Goal: Task Accomplishment & Management: Use online tool/utility

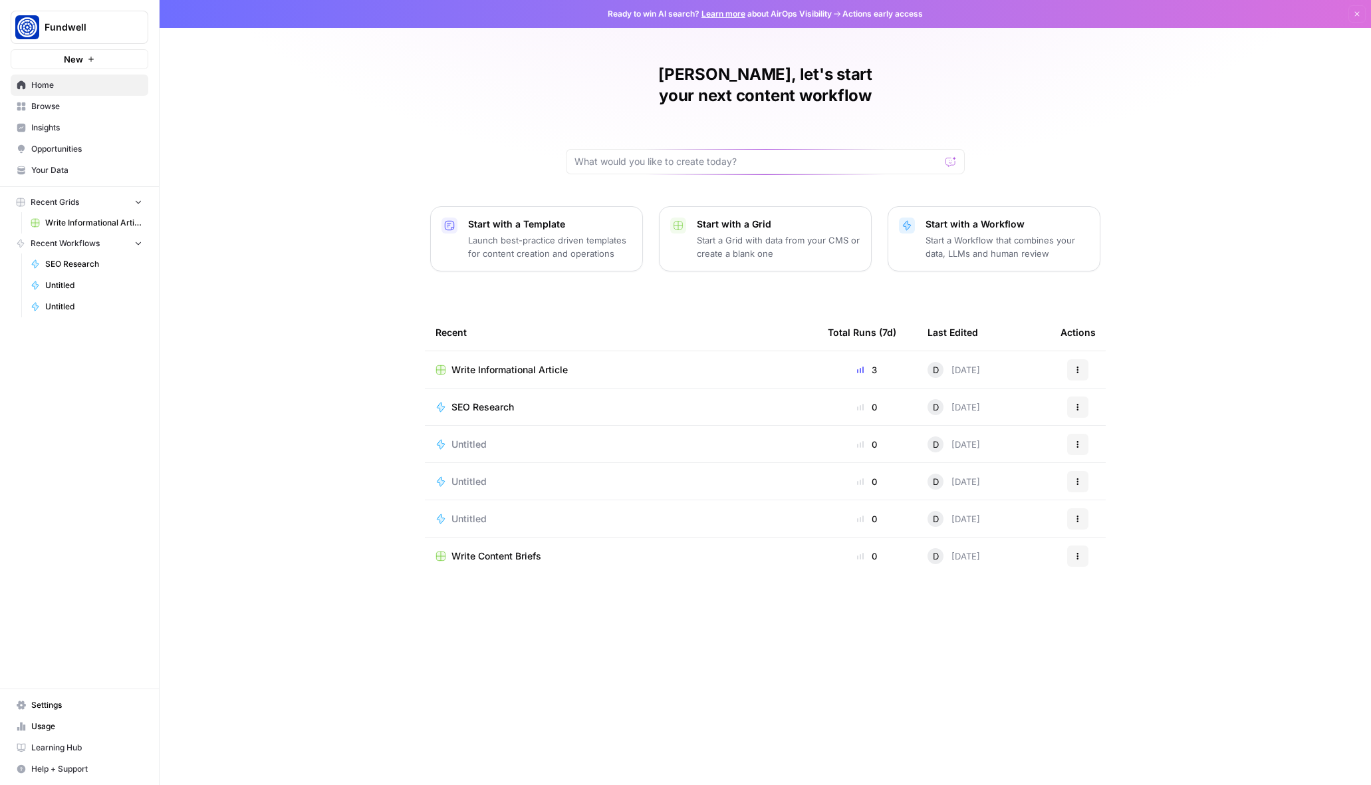
click at [96, 217] on span "Write Informational Article" at bounding box center [93, 223] width 97 height 12
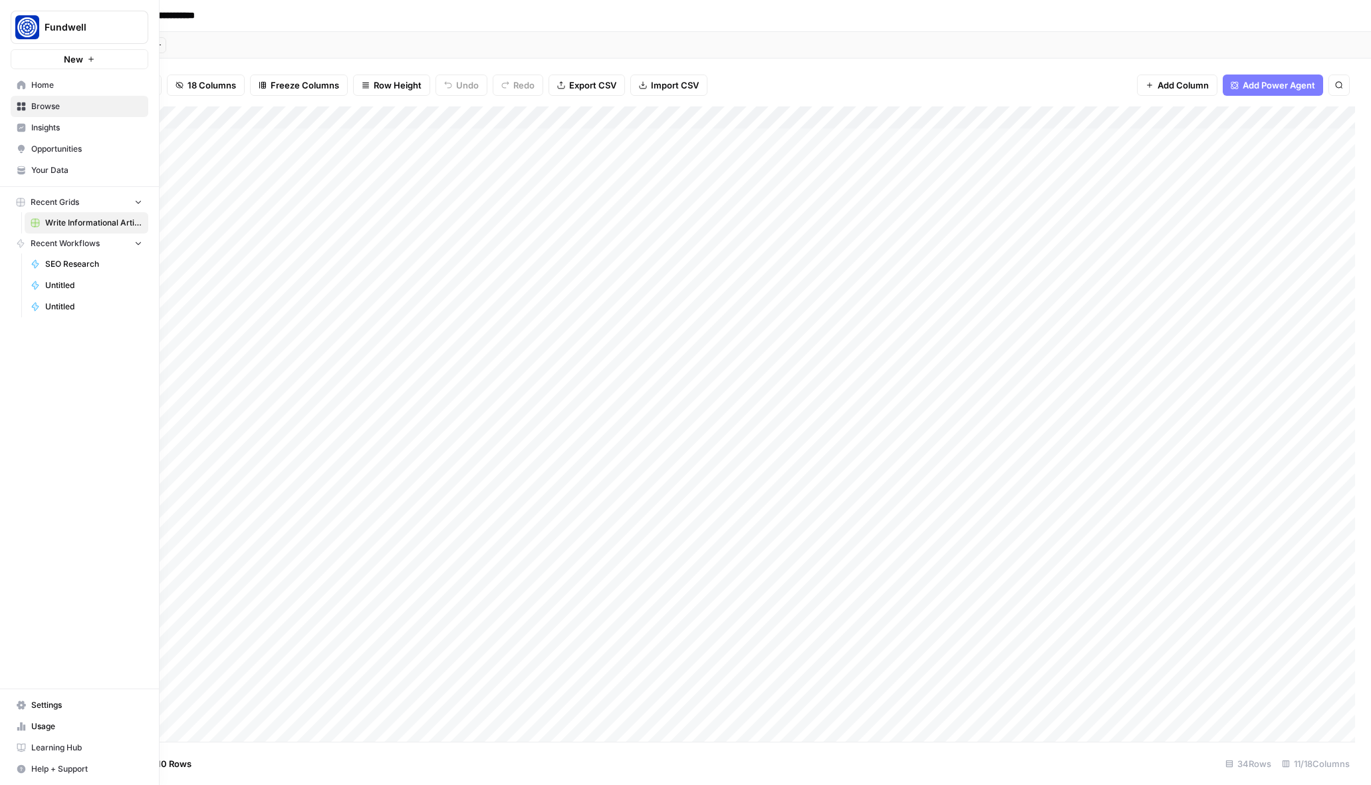
click at [72, 169] on span "Your Data" at bounding box center [86, 170] width 111 height 12
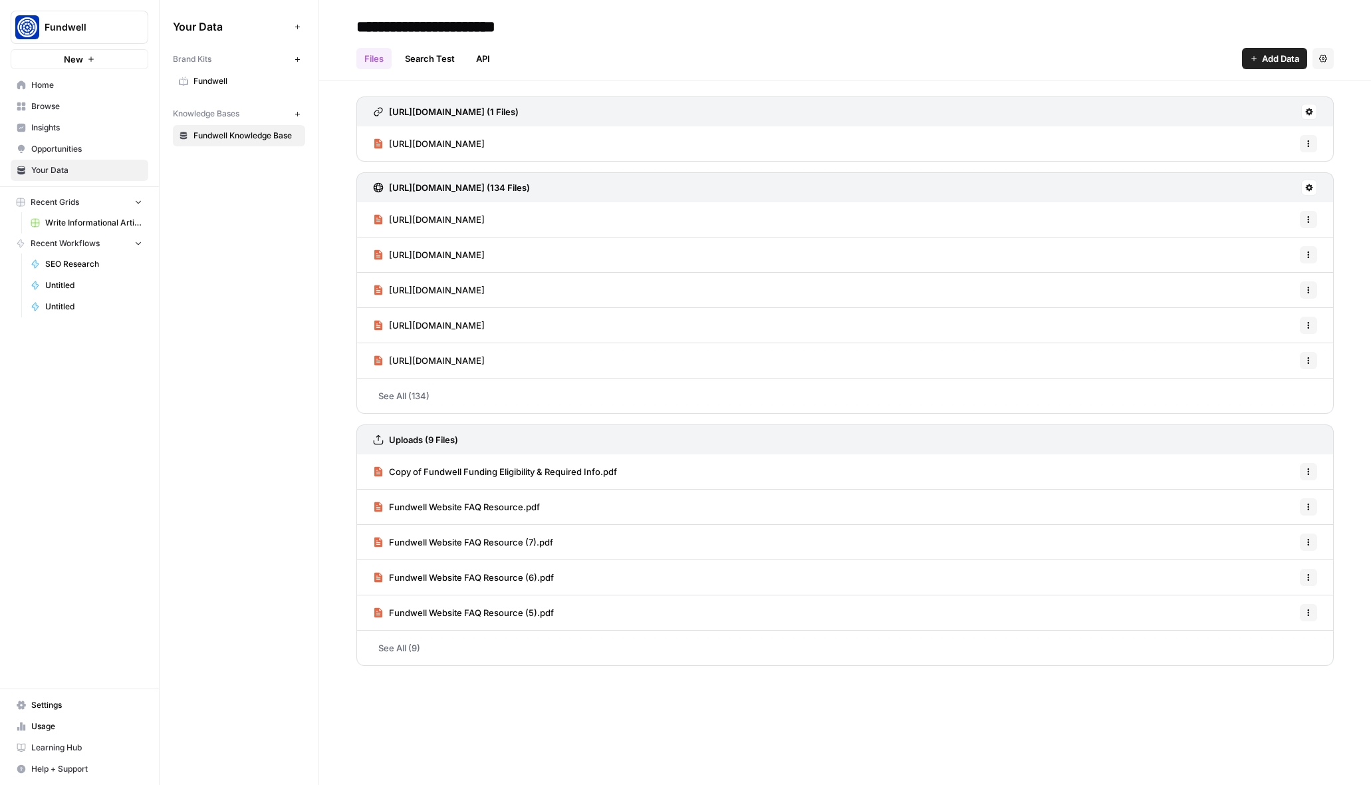
click at [1311, 189] on icon at bounding box center [1309, 187] width 7 height 7
click at [1275, 217] on span "Sync Data" at bounding box center [1258, 215] width 82 height 13
click at [225, 85] on span "Fundwell" at bounding box center [246, 81] width 106 height 12
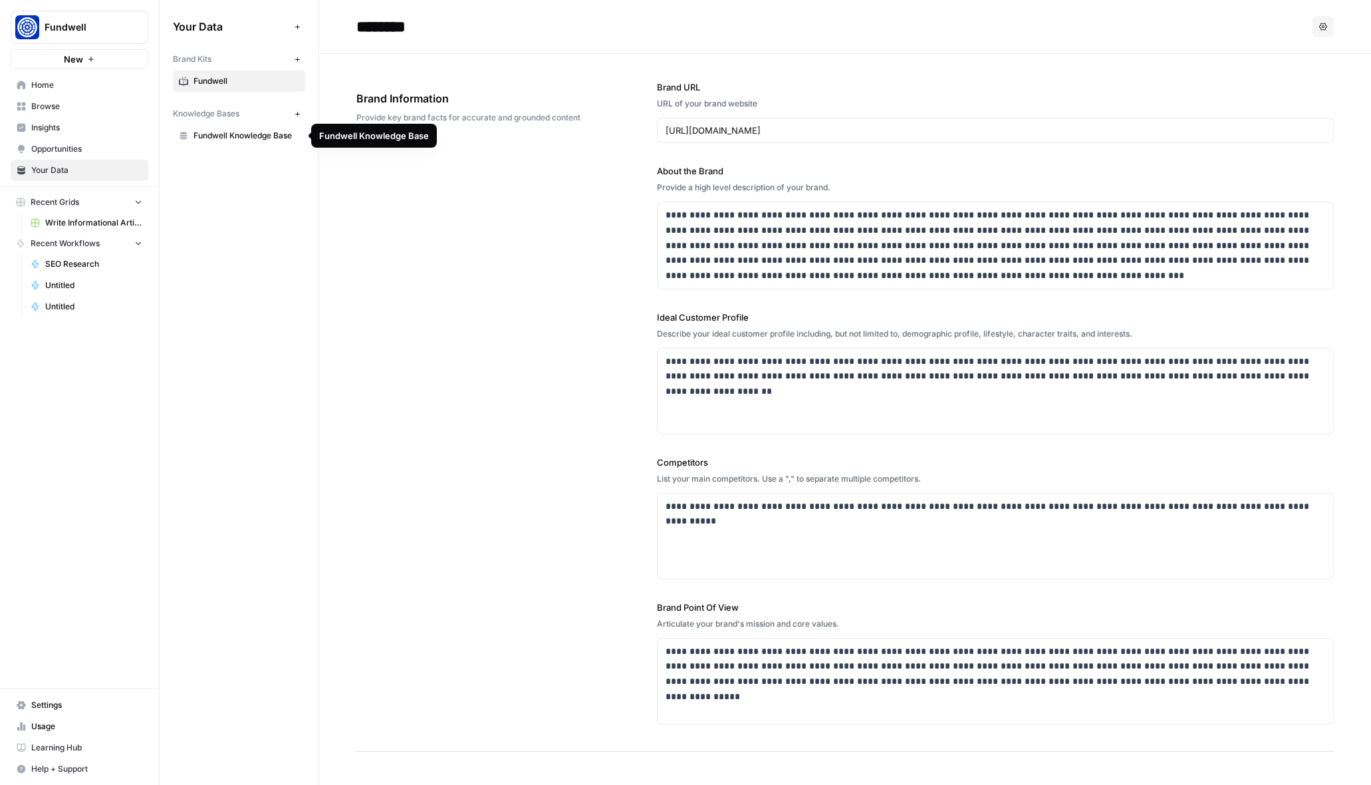
click at [225, 137] on span "Fundwell Knowledge Base" at bounding box center [246, 136] width 106 height 12
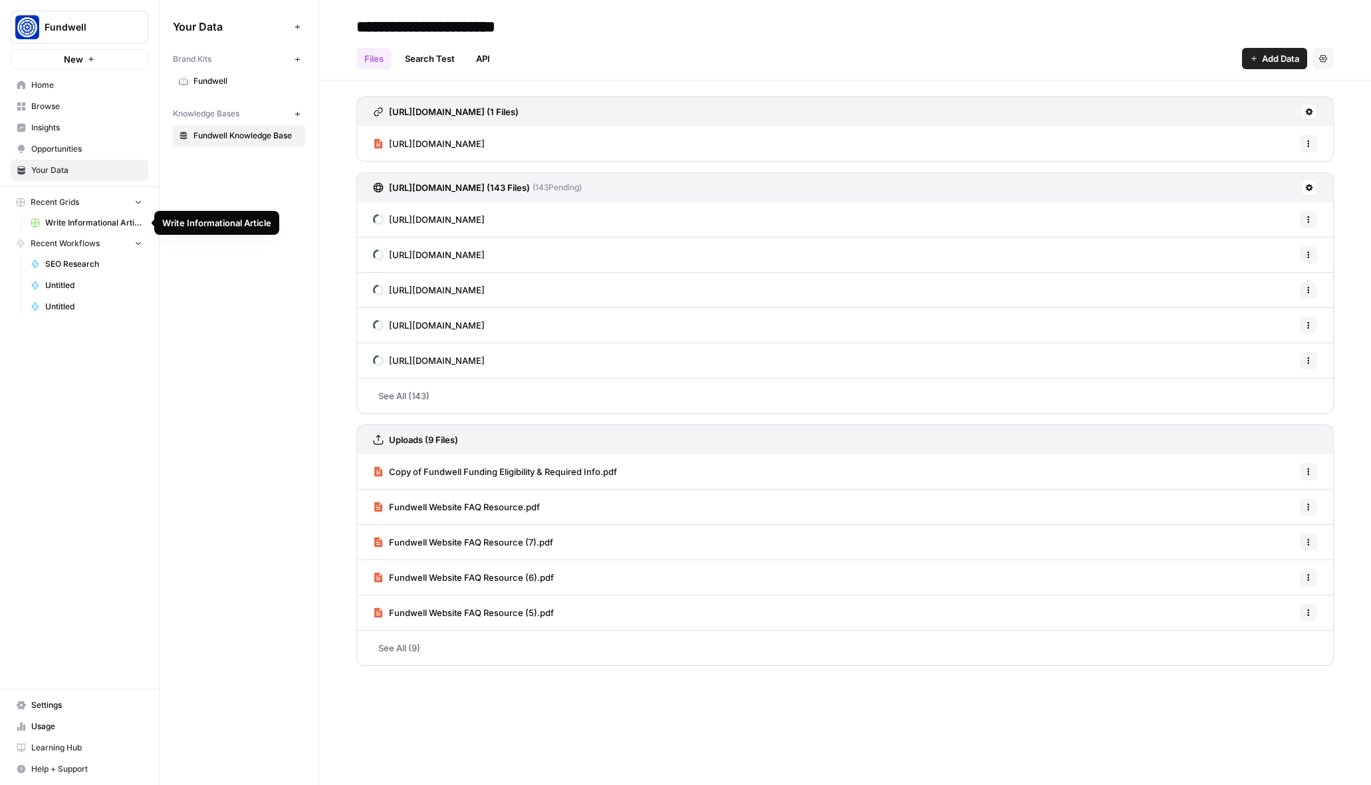
click at [74, 269] on span "SEO Research" at bounding box center [93, 264] width 97 height 12
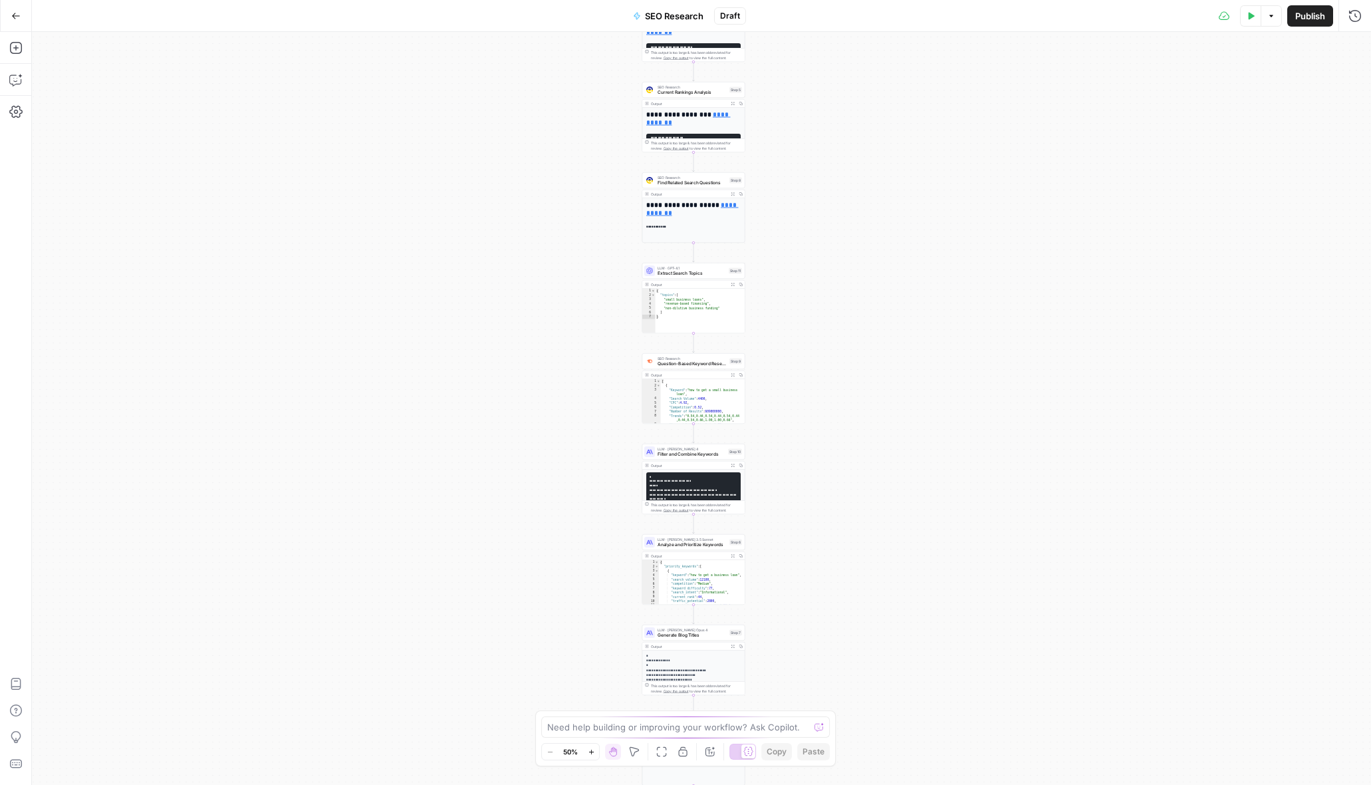
drag, startPoint x: 620, startPoint y: 475, endPoint x: 612, endPoint y: 332, distance: 142.5
click at [612, 332] on div "**********" at bounding box center [701, 408] width 1339 height 753
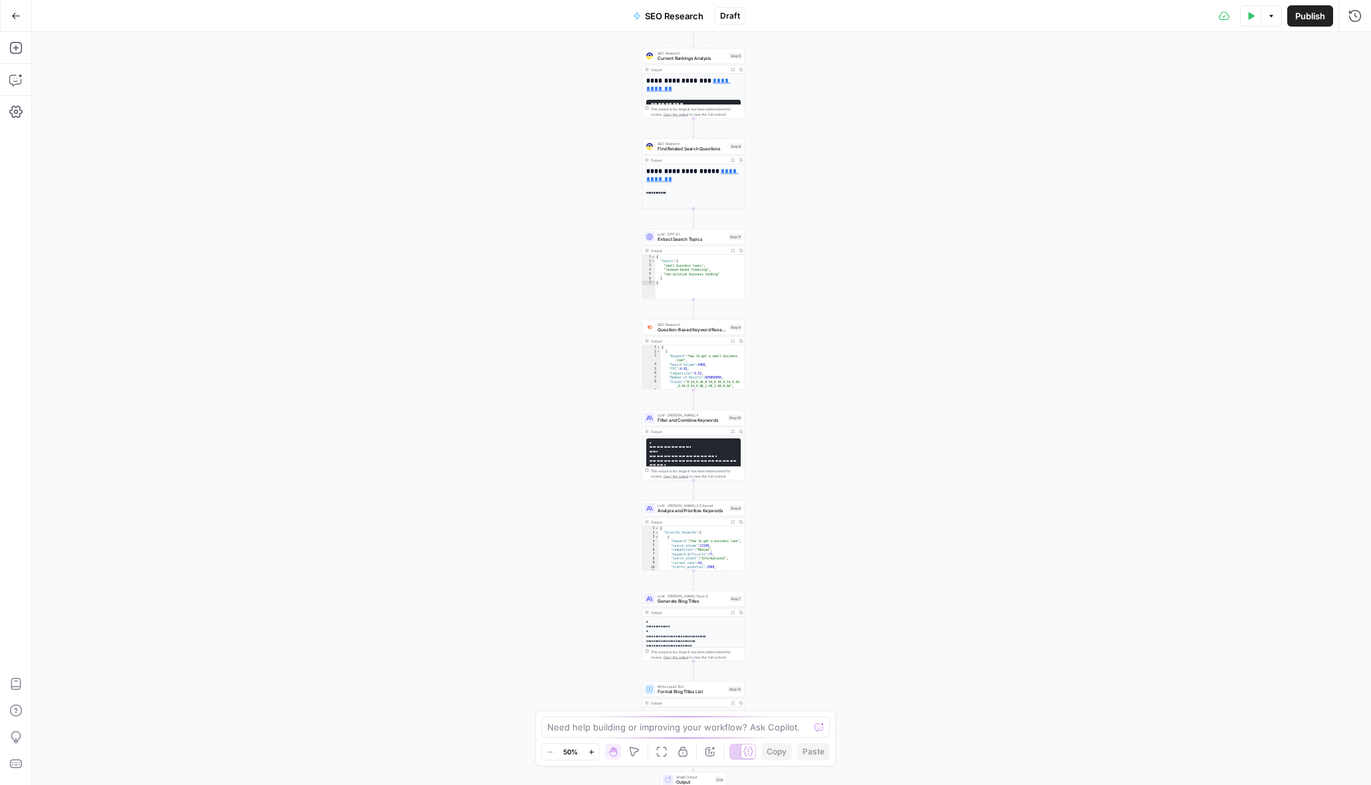
click at [15, 15] on icon "button" at bounding box center [16, 16] width 8 height 6
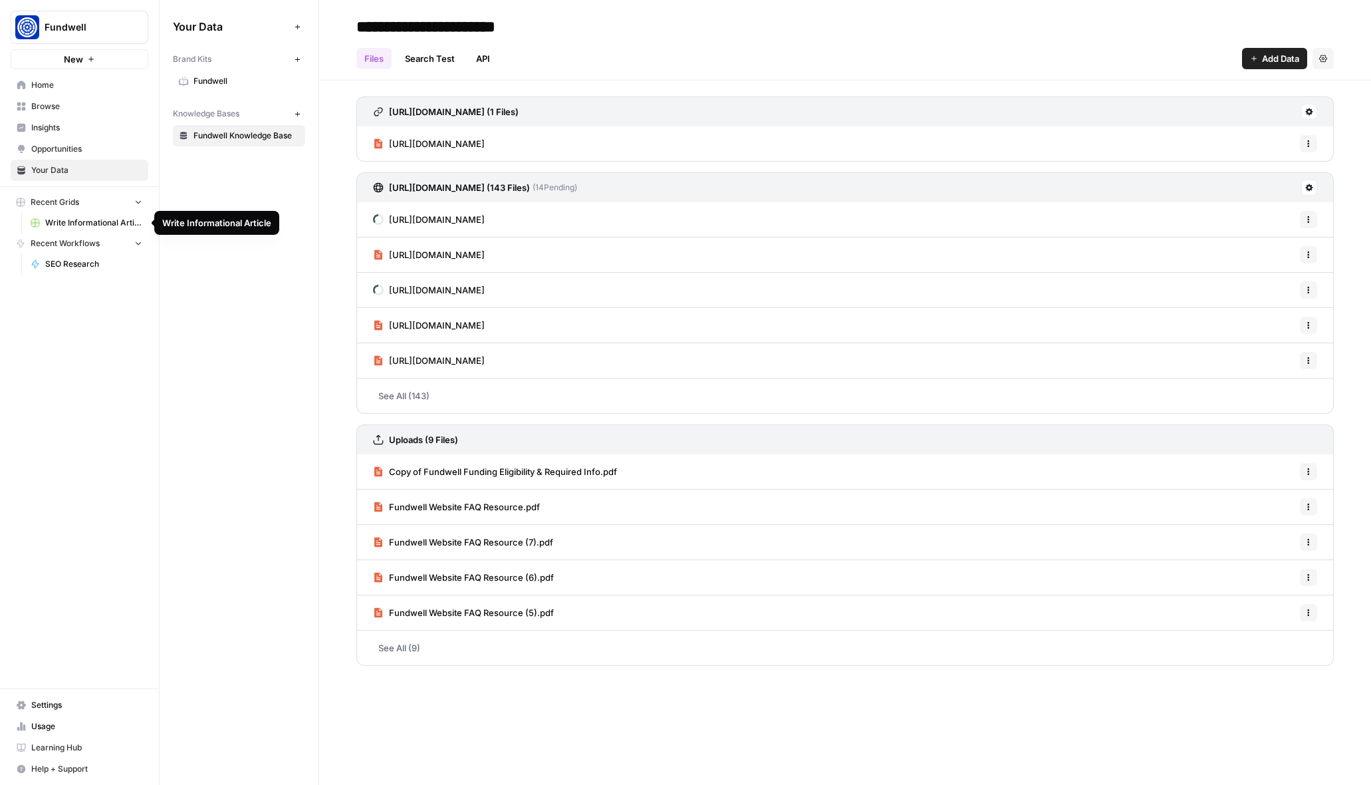
click at [68, 226] on span "Write Informational Article" at bounding box center [93, 223] width 97 height 12
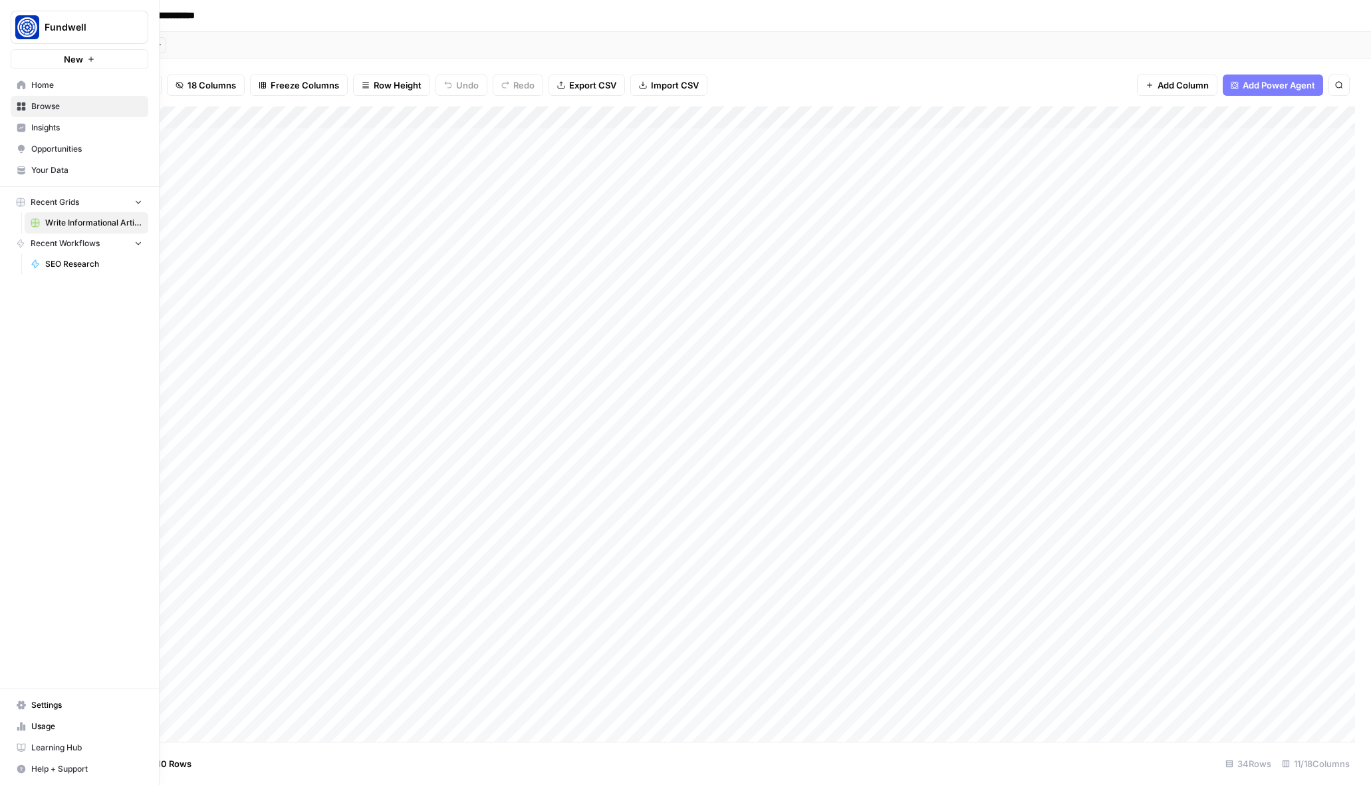
click at [142, 201] on icon "button" at bounding box center [138, 201] width 9 height 9
click at [114, 53] on button "New" at bounding box center [80, 59] width 138 height 20
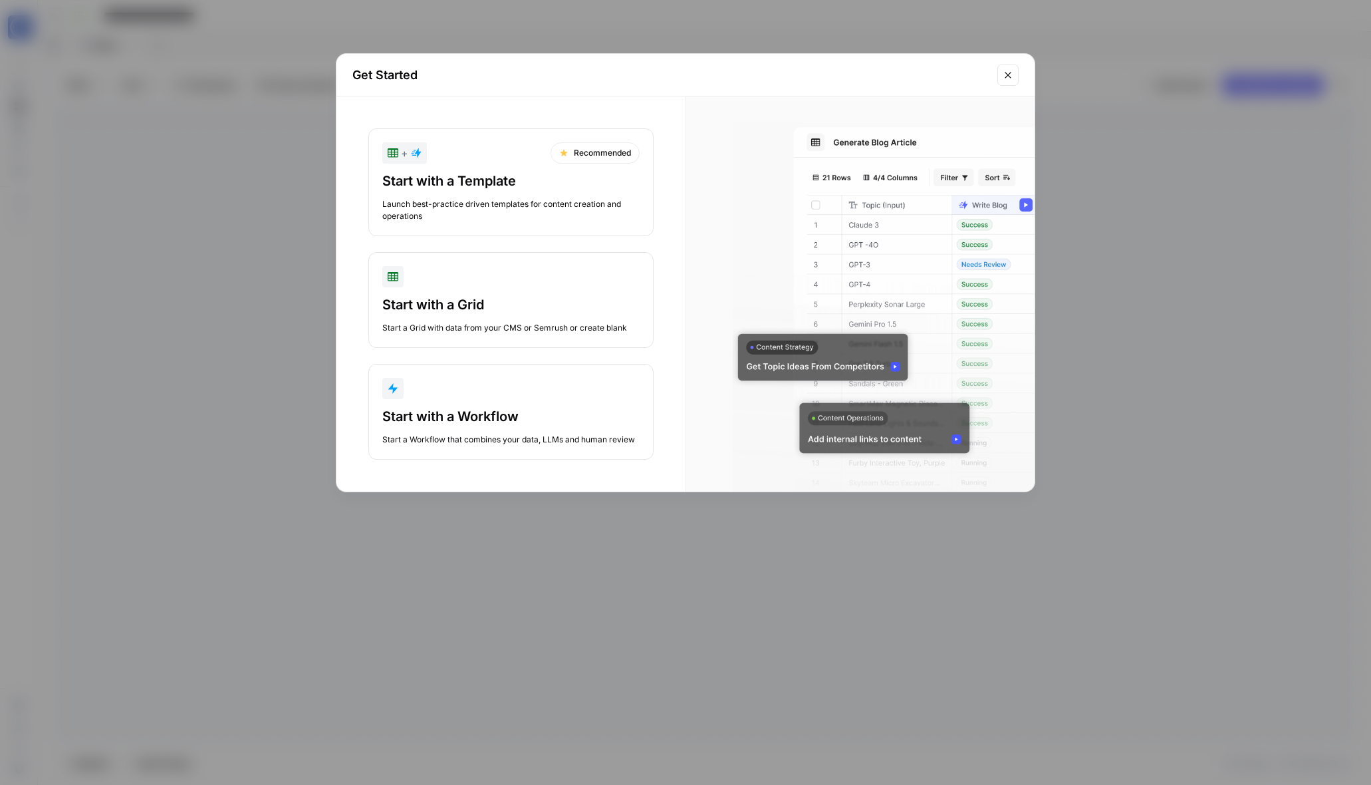
click at [545, 179] on div "Start with a Template" at bounding box center [510, 181] width 257 height 19
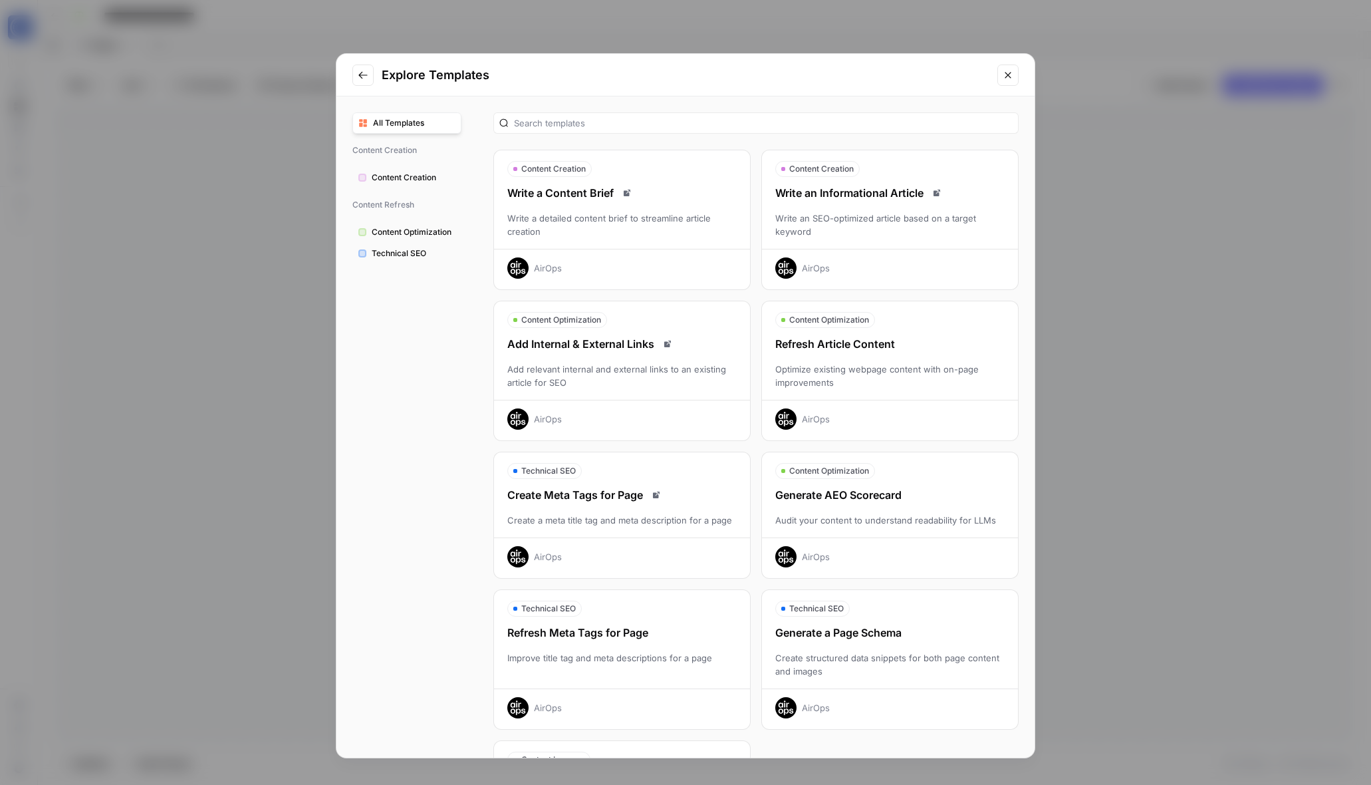
click at [394, 176] on span "Content Creation" at bounding box center [414, 178] width 84 height 12
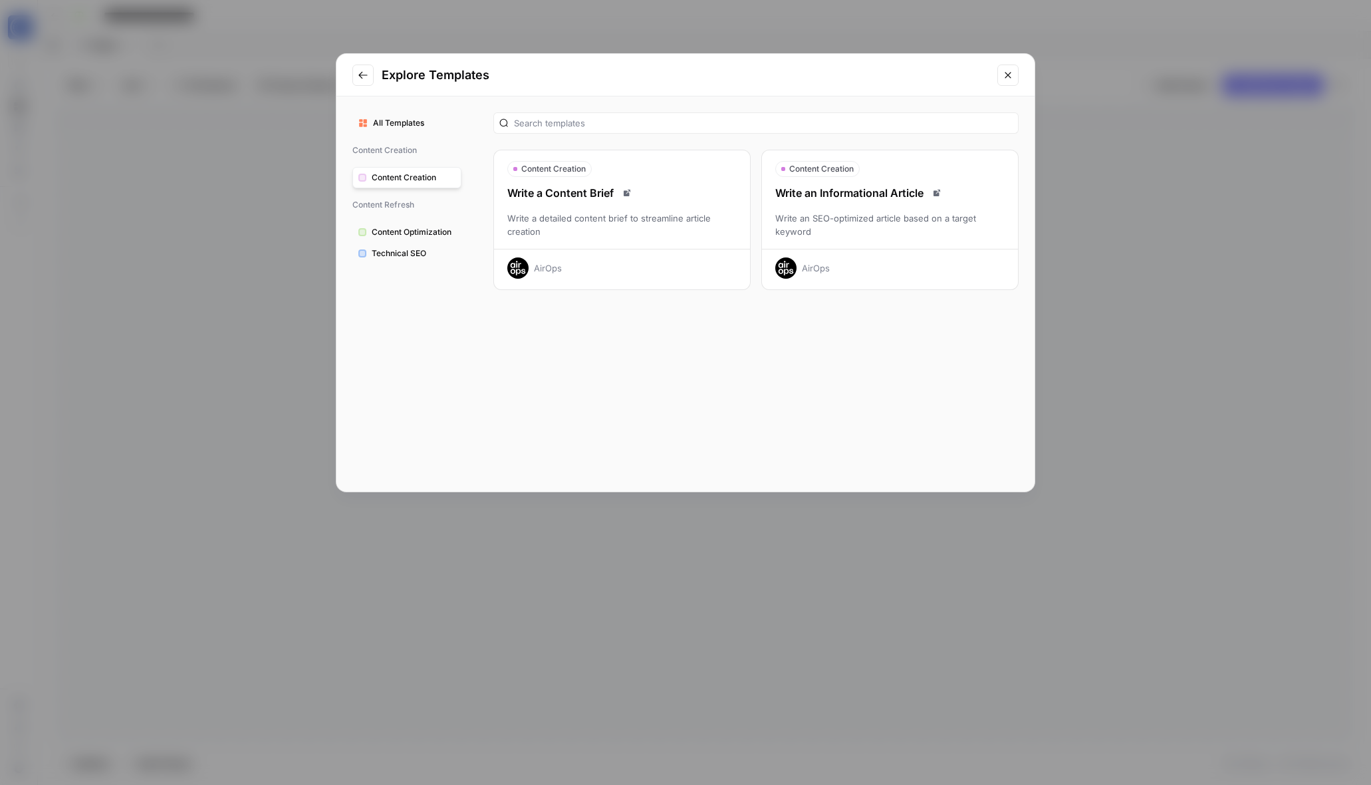
click at [412, 114] on button "All Templates" at bounding box center [406, 122] width 109 height 21
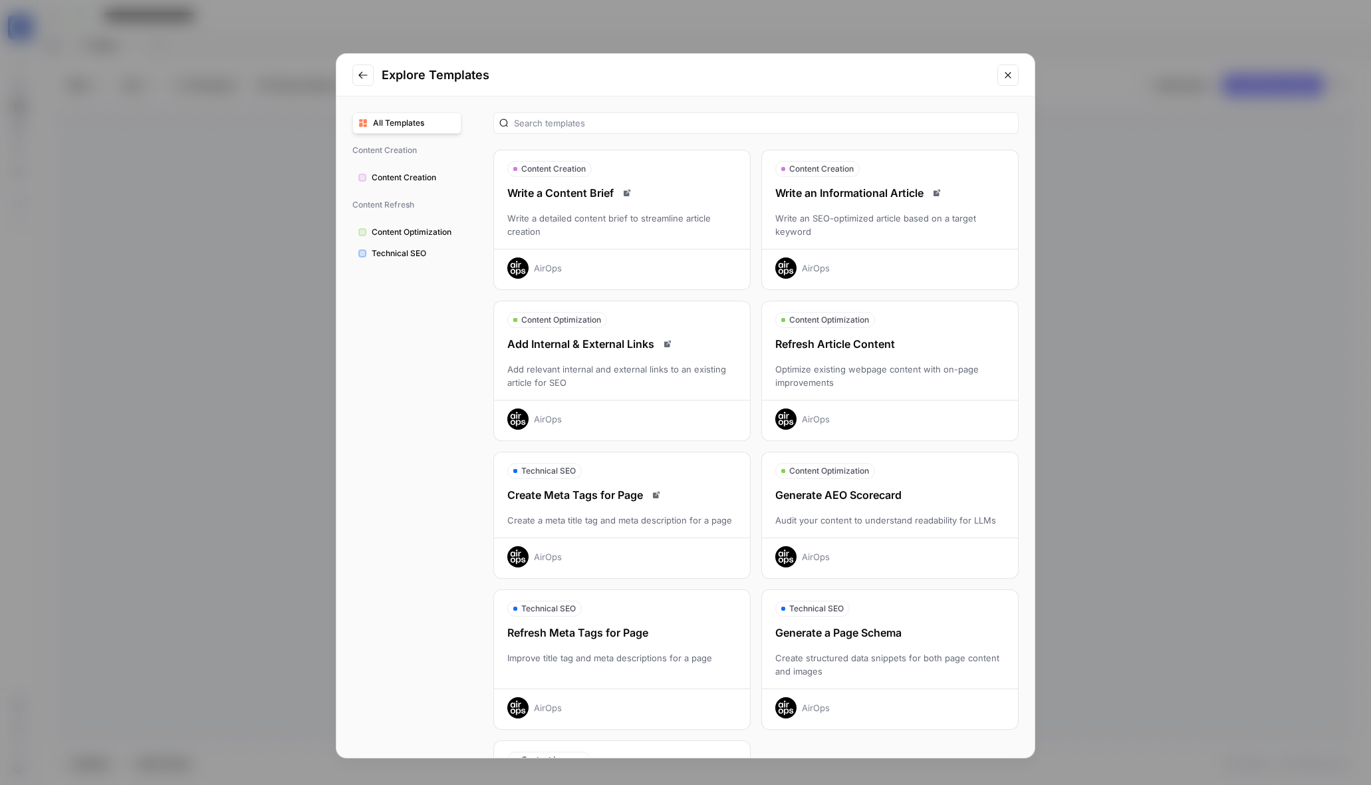
click at [413, 235] on span "Content Optimization" at bounding box center [414, 232] width 84 height 12
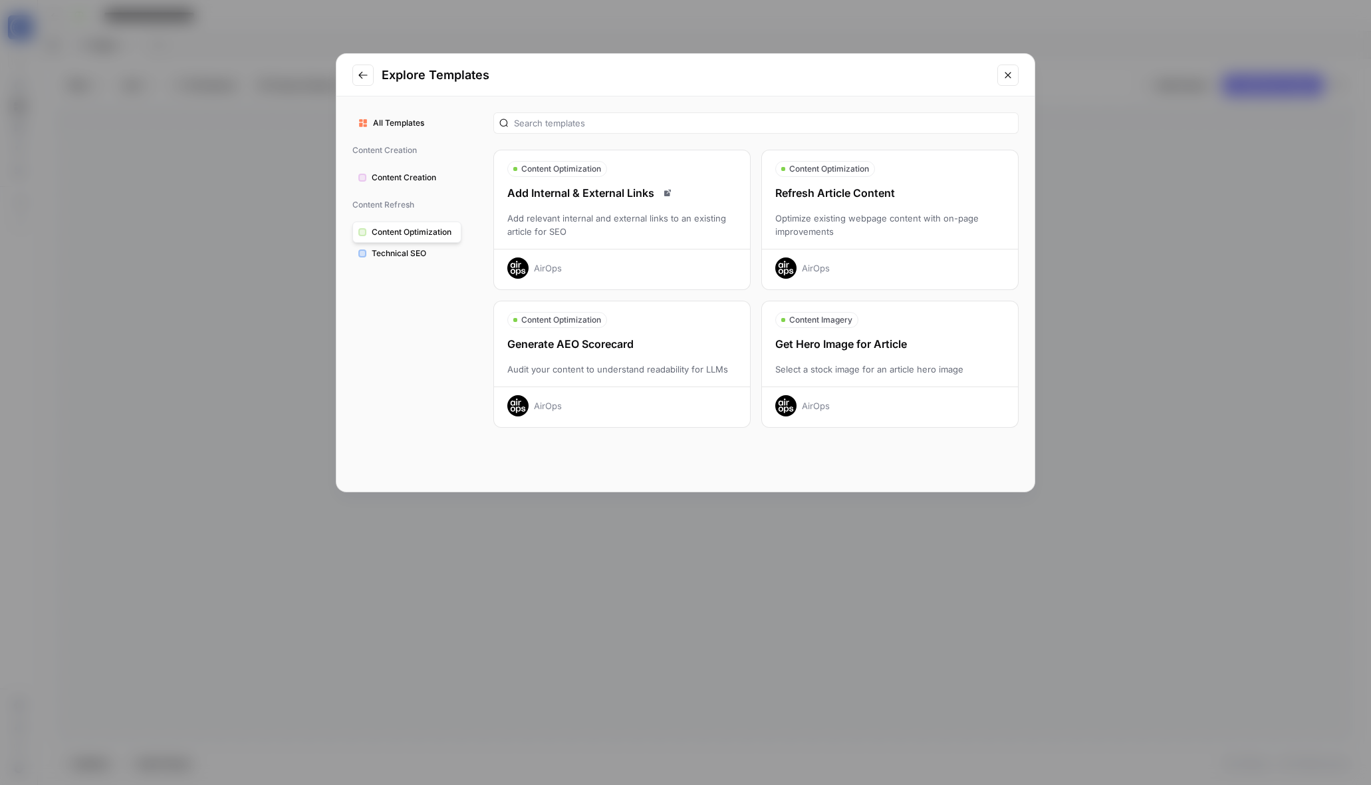
click at [402, 249] on span "Technical SEO" at bounding box center [414, 253] width 84 height 12
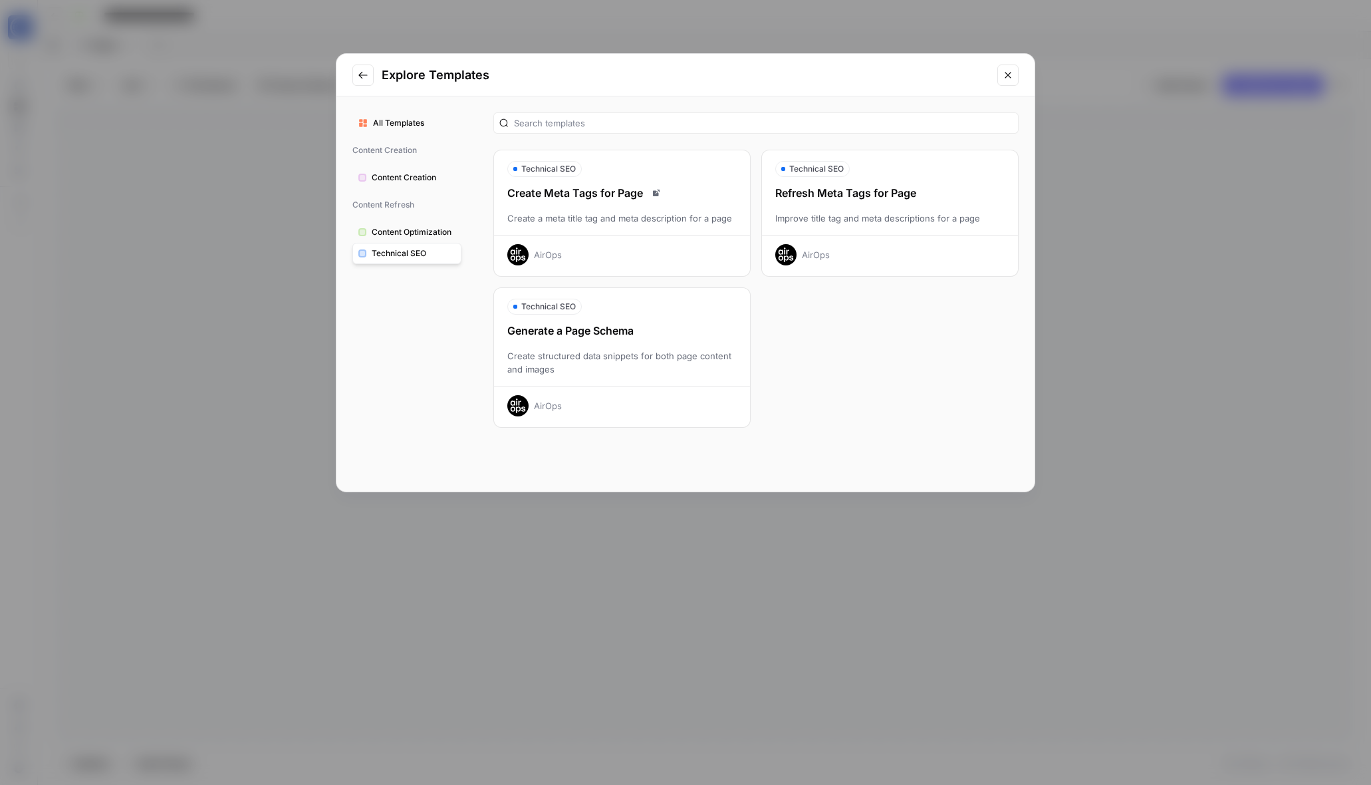
click at [1006, 80] on button "Close modal" at bounding box center [1007, 74] width 21 height 21
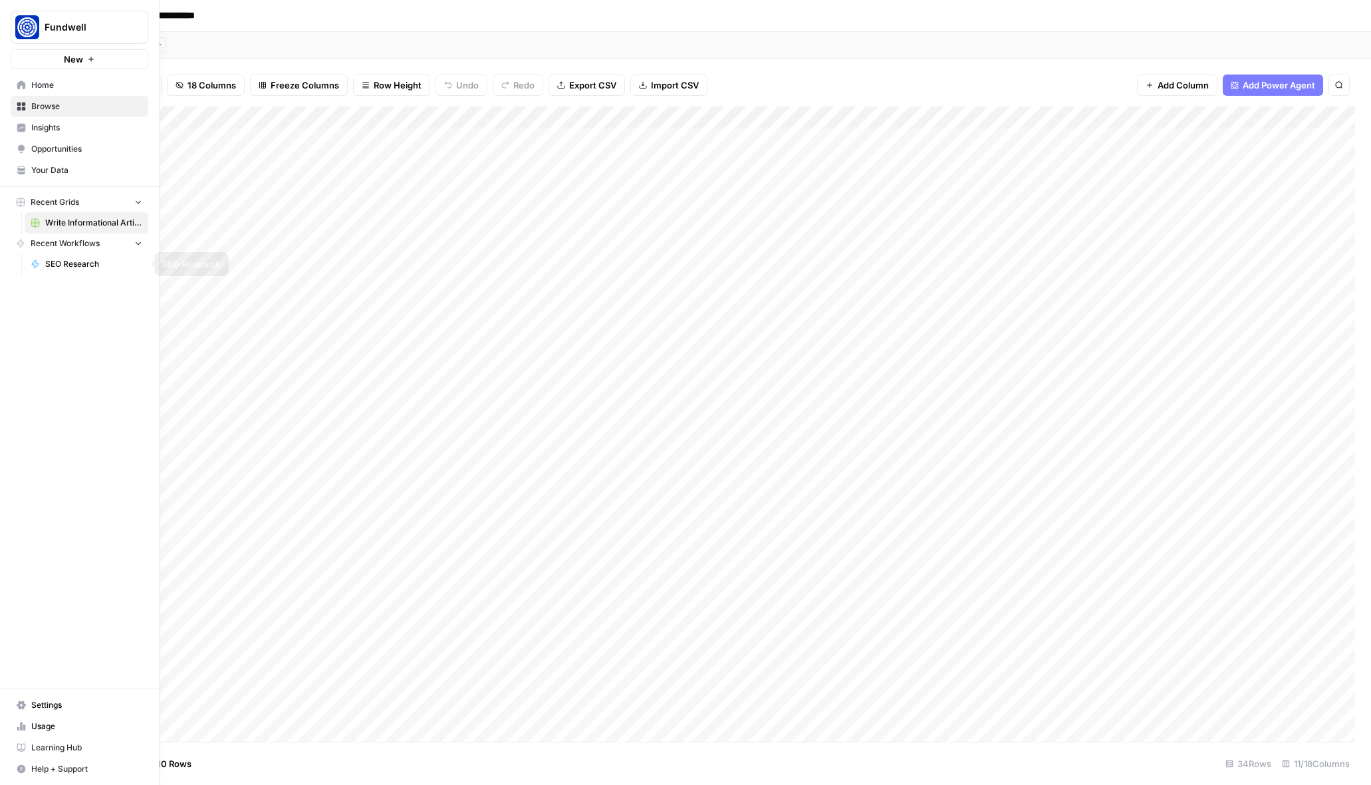
click at [78, 217] on span "Write Informational Article" at bounding box center [93, 223] width 97 height 12
